Goal: Task Accomplishment & Management: Manage account settings

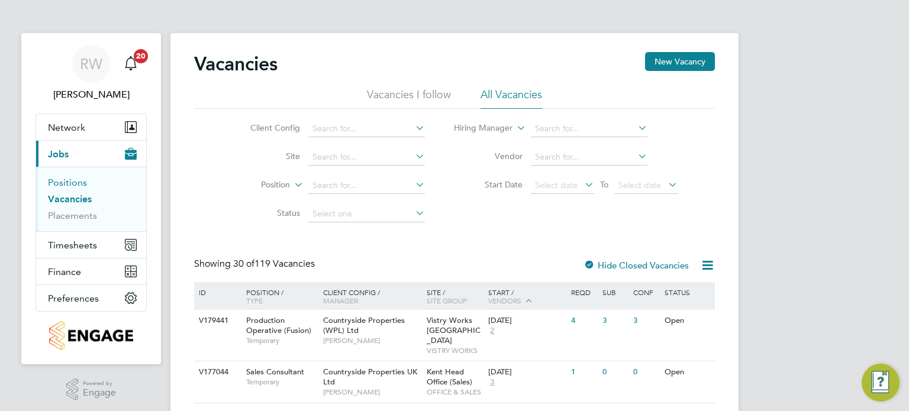
click at [63, 182] on link "Positions" at bounding box center [67, 182] width 39 height 11
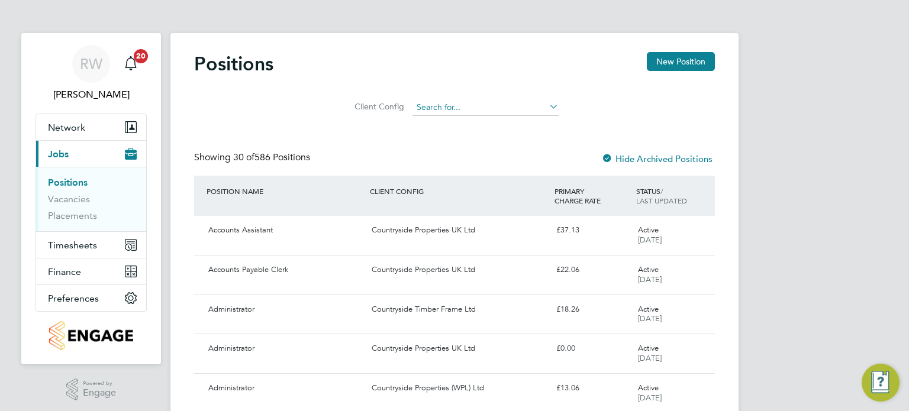
click at [450, 103] on input at bounding box center [486, 107] width 146 height 17
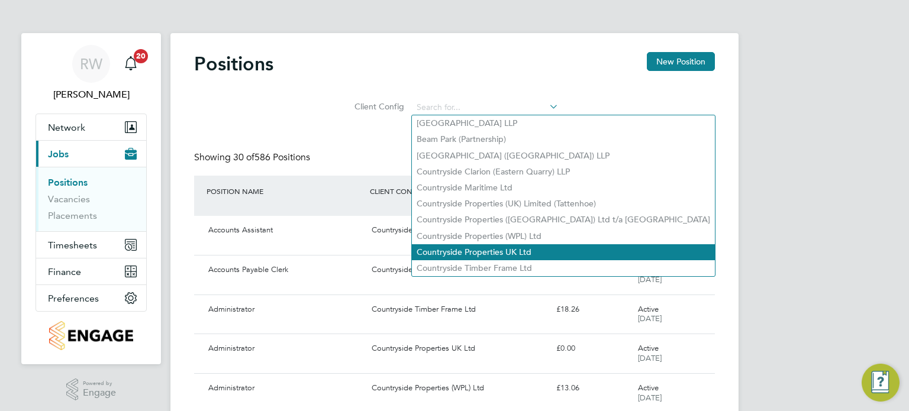
click at [490, 253] on li "Countryside Properties UK Ltd" at bounding box center [563, 252] width 303 height 16
type input "Countryside Properties UK Ltd"
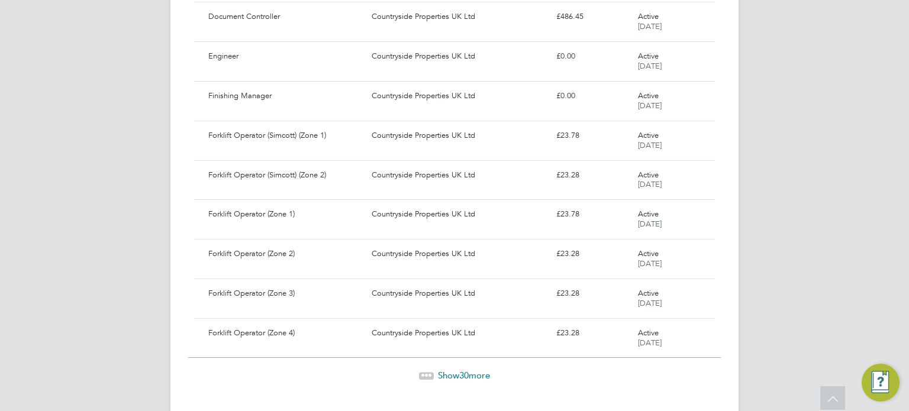
scroll to position [1065, 0]
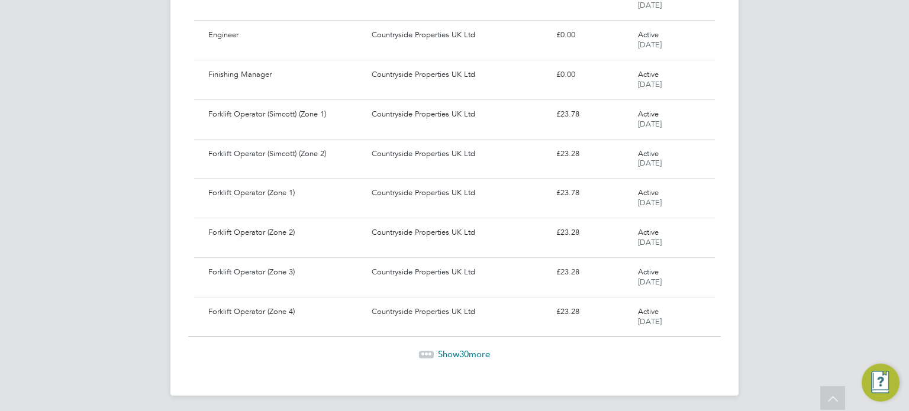
click at [452, 349] on div "Show 30 more" at bounding box center [454, 355] width 533 height 12
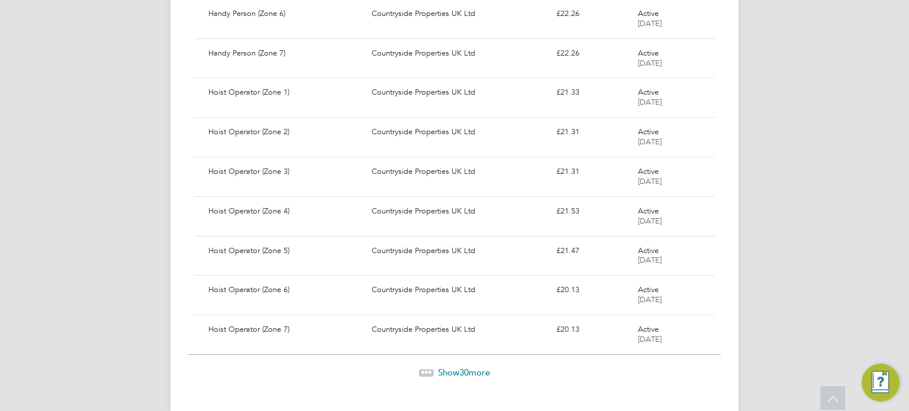
scroll to position [2247, 0]
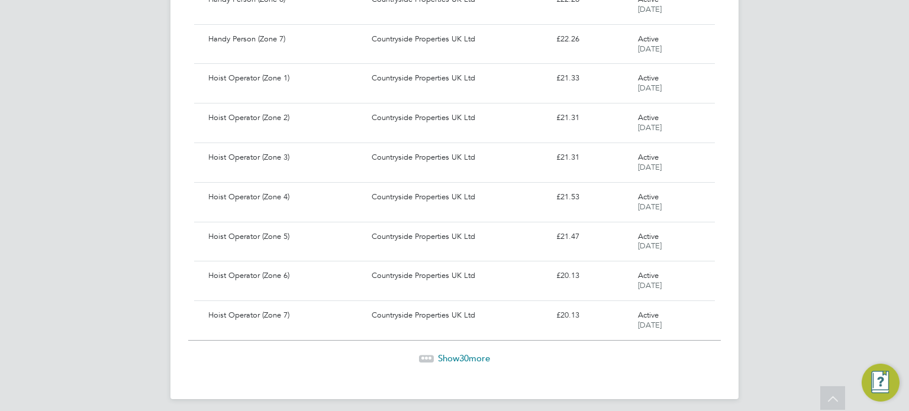
click at [465, 354] on span "30" at bounding box center [463, 358] width 9 height 11
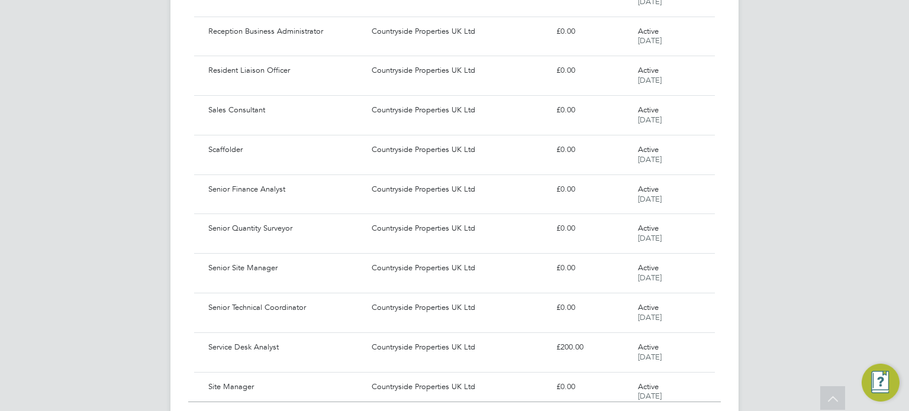
scroll to position [3430, 0]
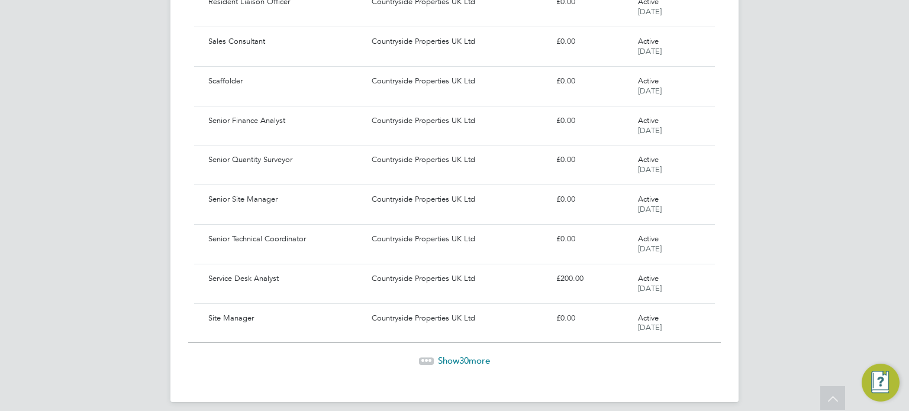
click at [469, 355] on span "Show 30 more" at bounding box center [464, 360] width 52 height 11
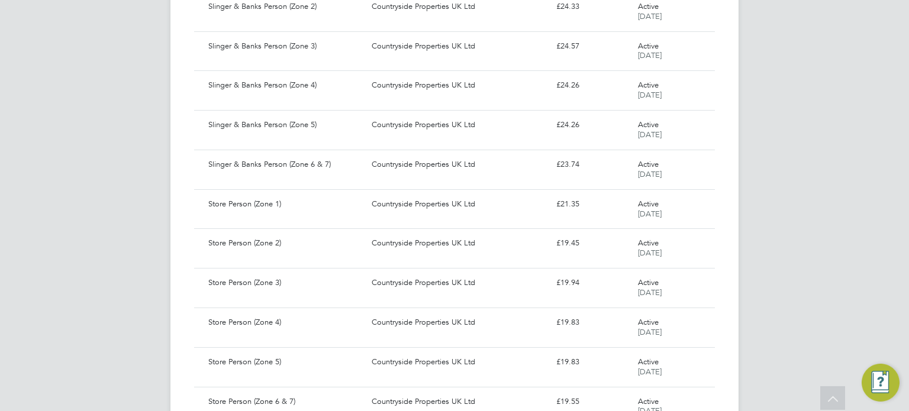
scroll to position [4612, 0]
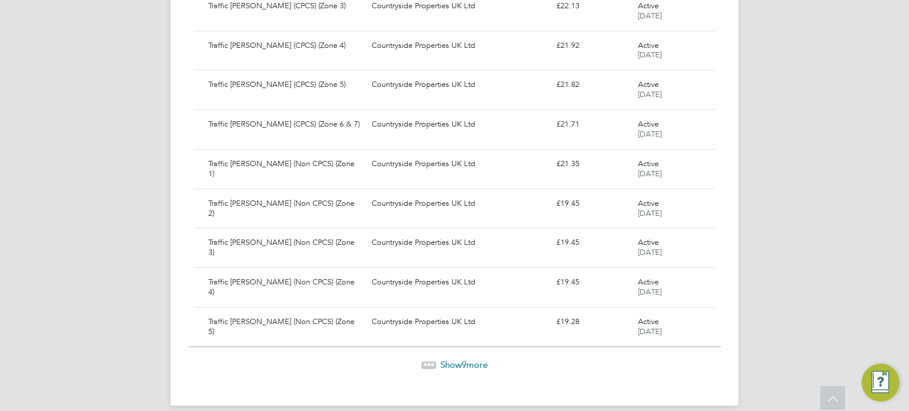
click at [469, 359] on span "Show 9 more" at bounding box center [463, 364] width 47 height 11
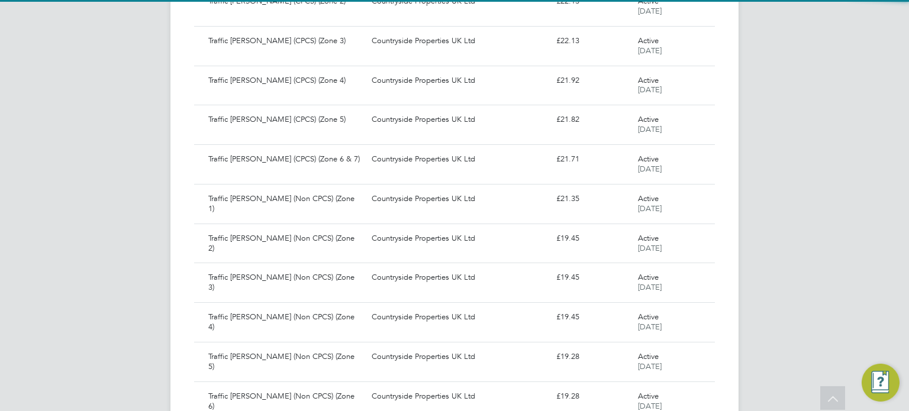
scroll to position [4932, 0]
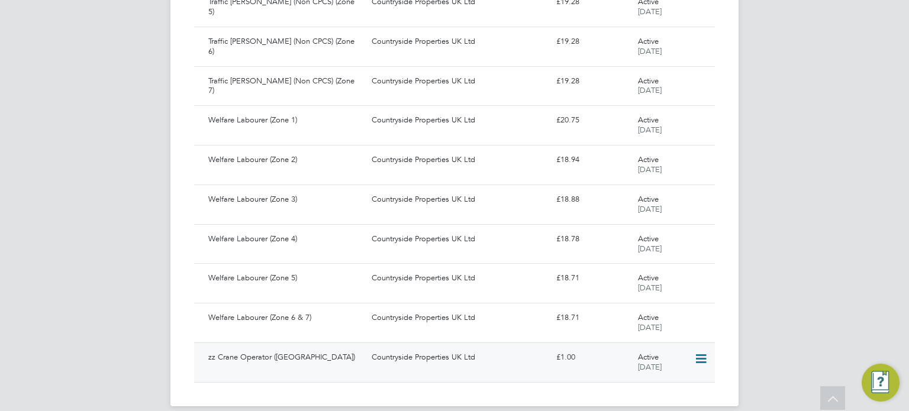
click at [703, 352] on icon at bounding box center [700, 359] width 12 height 14
click at [684, 369] on li "Archive Position" at bounding box center [668, 373] width 75 height 17
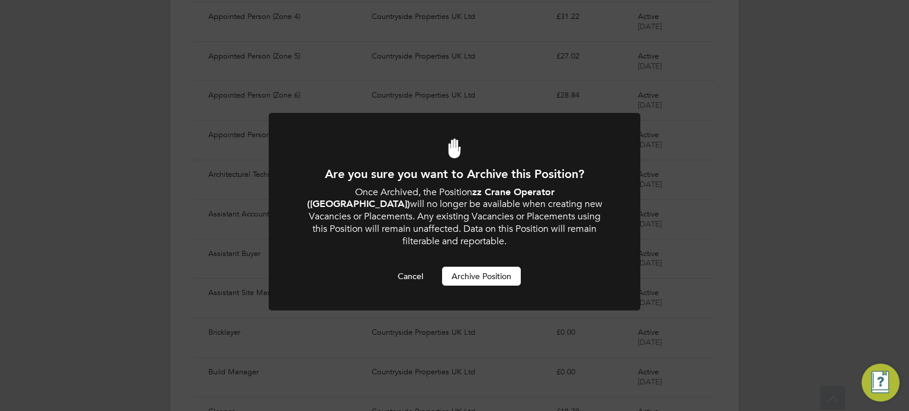
scroll to position [0, 0]
click at [472, 267] on button "Archive Position" at bounding box center [481, 276] width 79 height 19
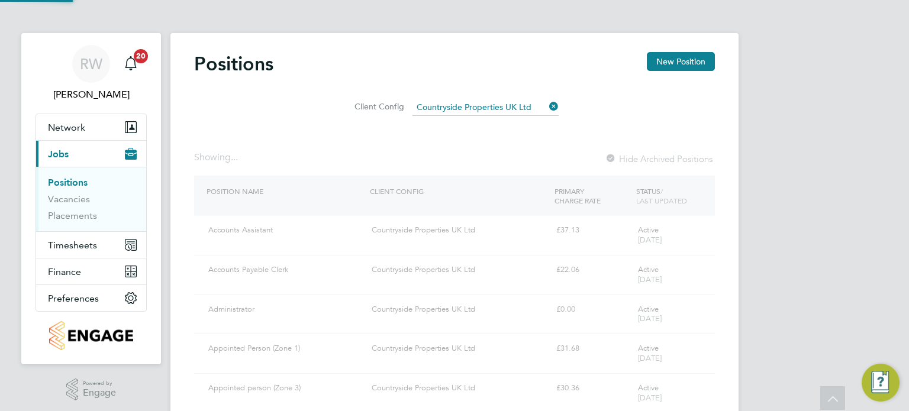
scroll to position [411, 0]
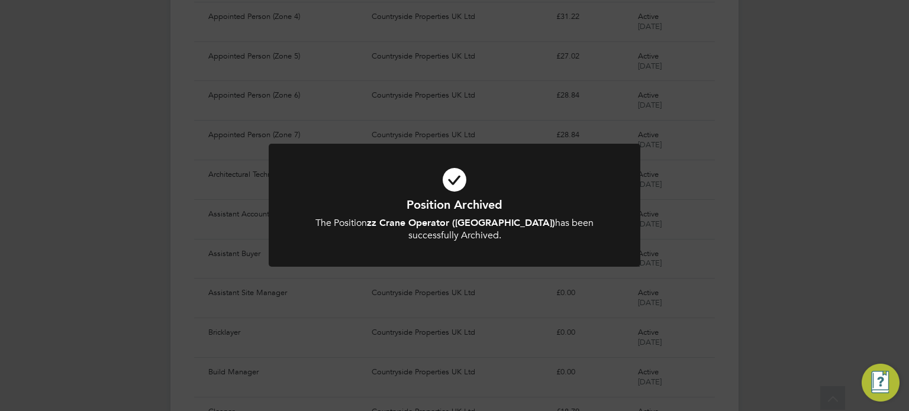
click at [499, 275] on div "Position Archived The Position zz Crane Operator (HB East) has been successfull…" at bounding box center [455, 212] width 372 height 137
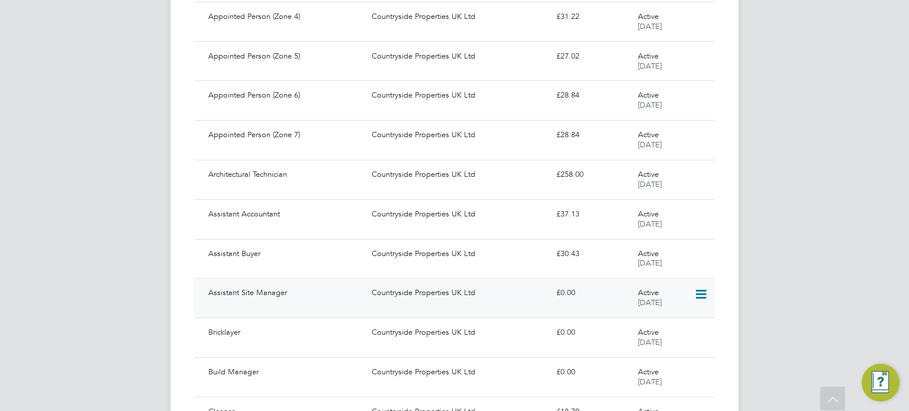
scroll to position [0, 0]
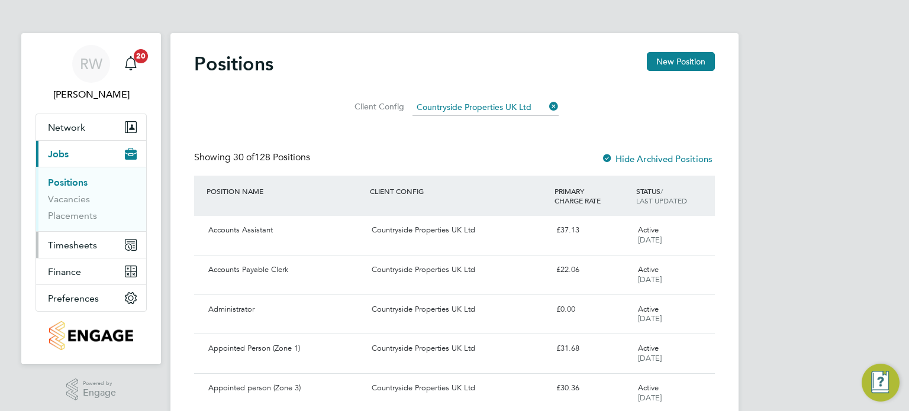
click at [75, 247] on span "Timesheets" at bounding box center [72, 245] width 49 height 11
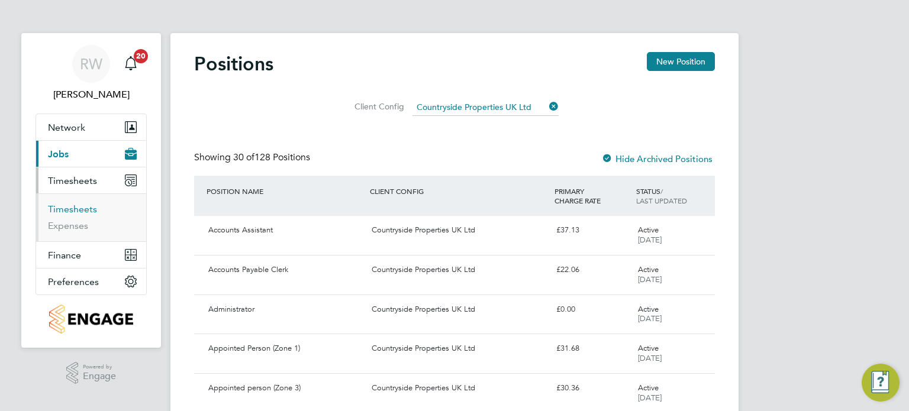
click at [78, 209] on link "Timesheets" at bounding box center [72, 209] width 49 height 11
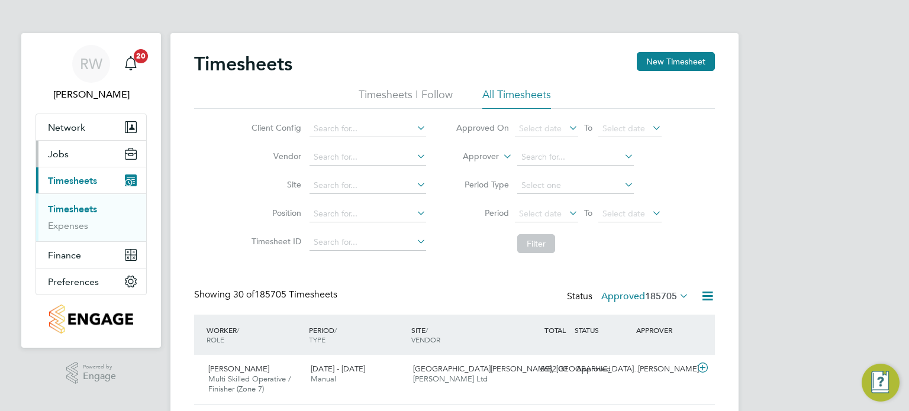
click at [67, 152] on span "Jobs" at bounding box center [58, 154] width 21 height 11
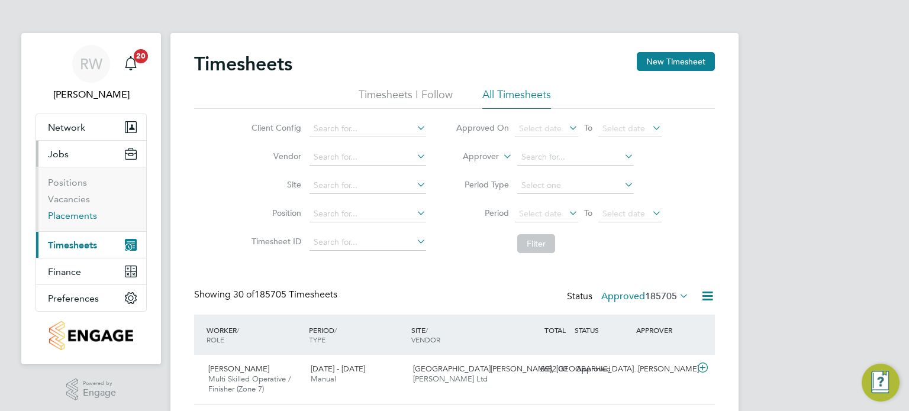
click at [69, 214] on link "Placements" at bounding box center [72, 215] width 49 height 11
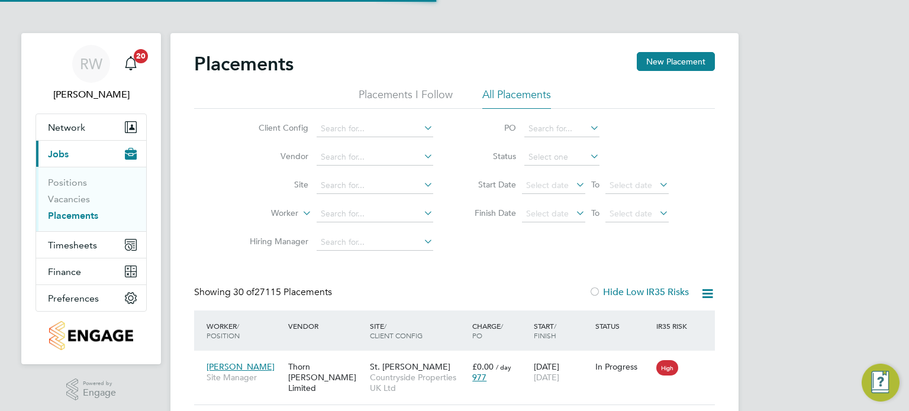
scroll to position [44, 82]
click at [334, 209] on input at bounding box center [375, 214] width 117 height 17
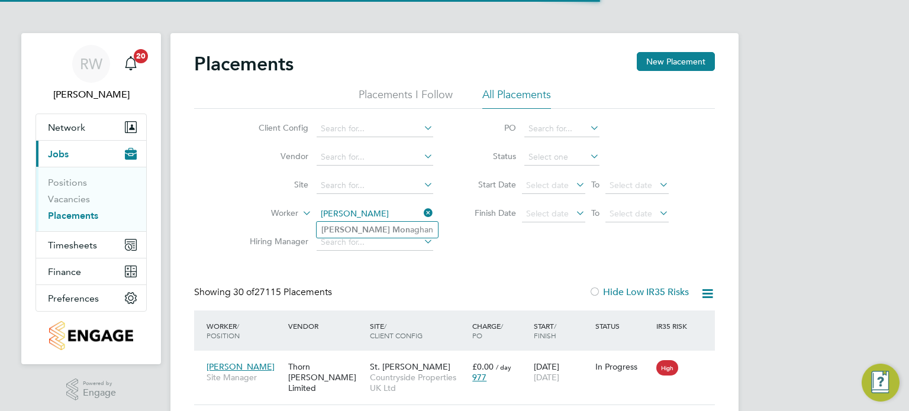
click at [362, 222] on li "[PERSON_NAME]" at bounding box center [377, 230] width 121 height 16
type input "[PERSON_NAME]"
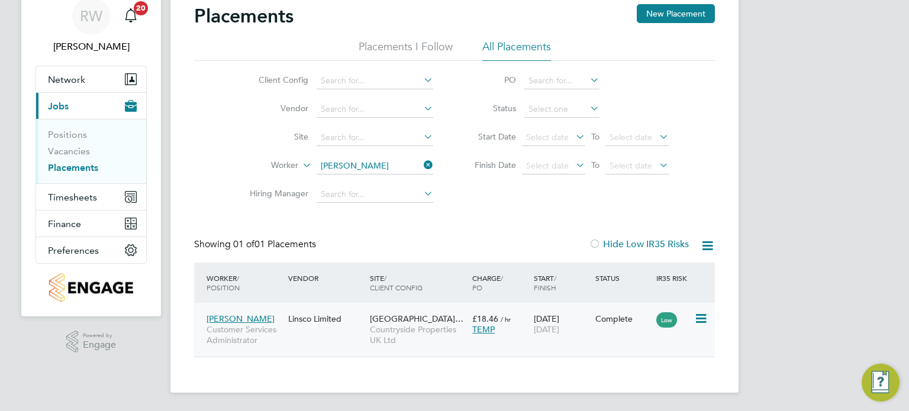
click at [437, 325] on span "Countryside Properties UK Ltd" at bounding box center [418, 334] width 96 height 21
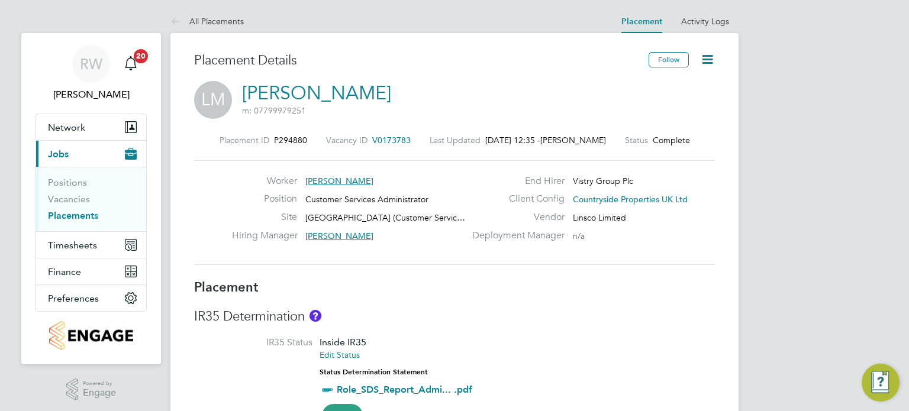
scroll to position [237, 0]
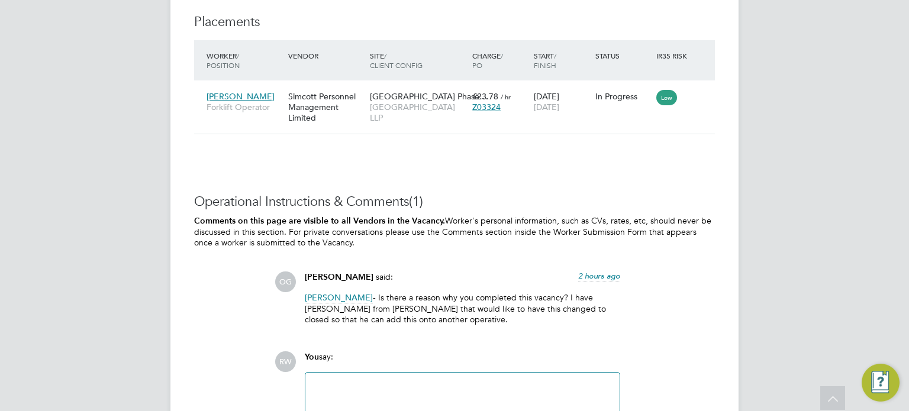
scroll to position [1162, 0]
